Goal: Connect with others: Connect with others

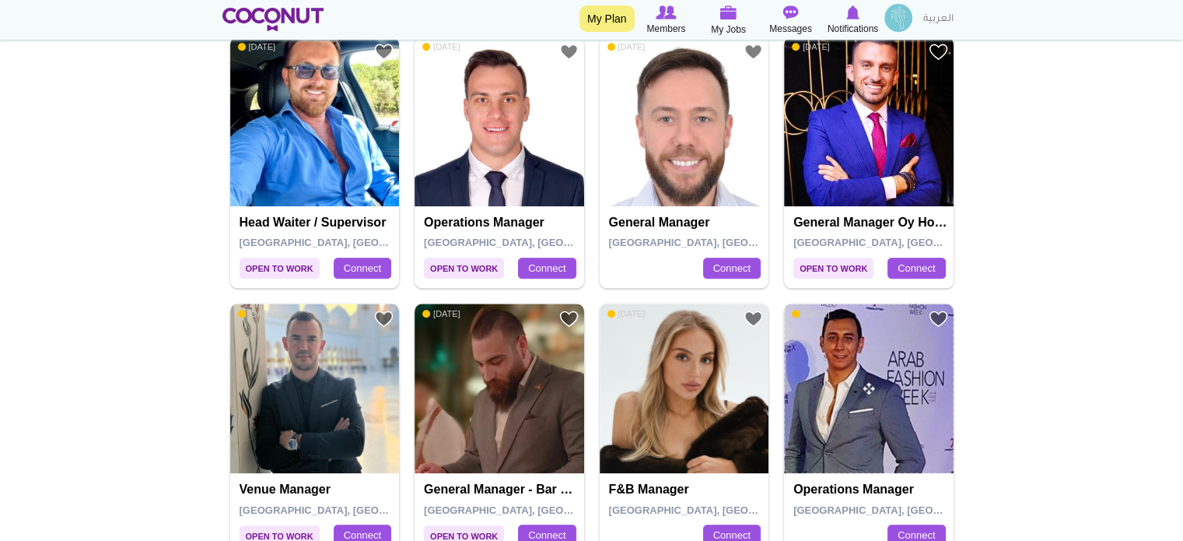
scroll to position [1712, 0]
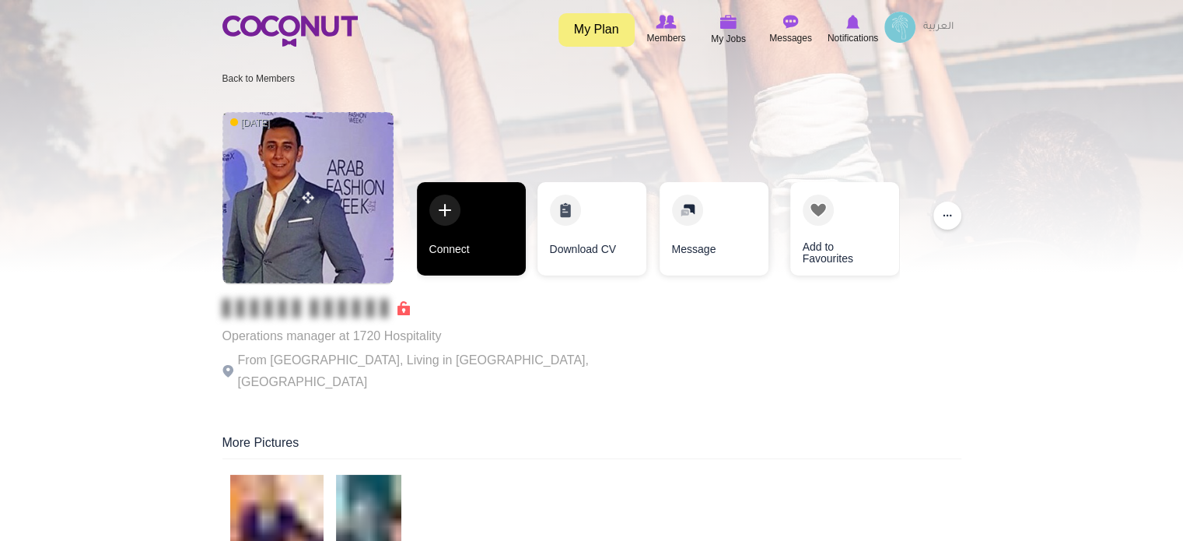
click at [487, 237] on link "Connect" at bounding box center [471, 228] width 109 height 93
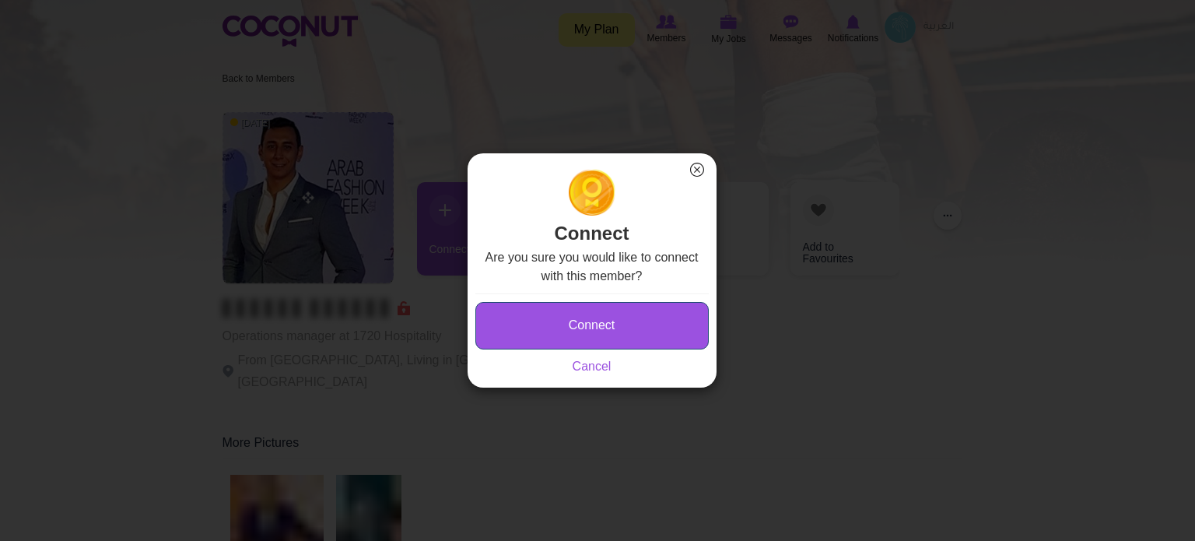
click at [532, 317] on button "Connect" at bounding box center [591, 325] width 233 height 47
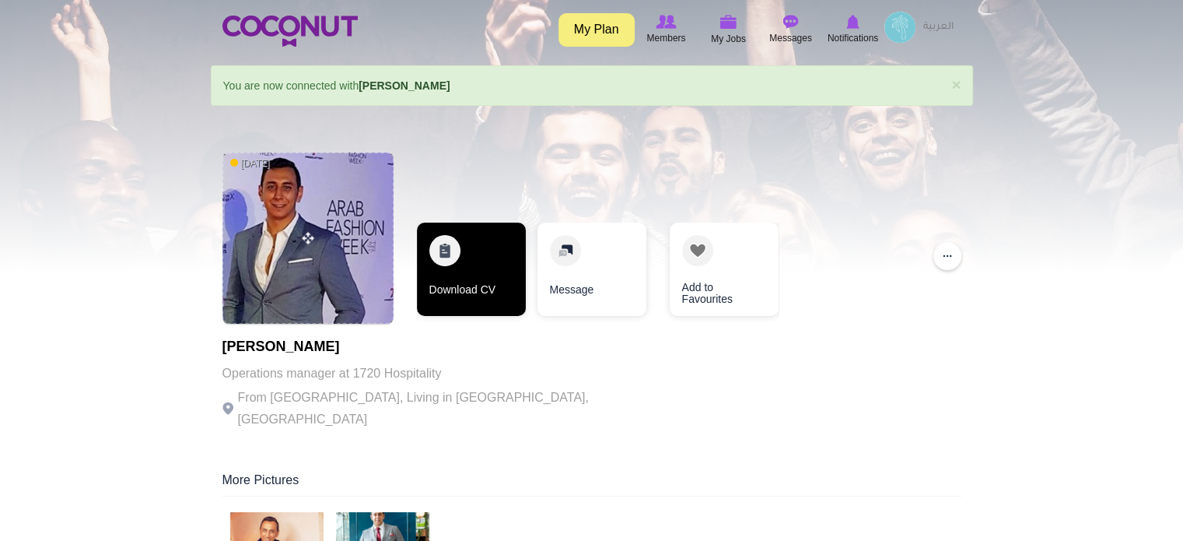
click at [486, 249] on link "Download CV" at bounding box center [471, 268] width 109 height 93
